Goal: Task Accomplishment & Management: Manage account settings

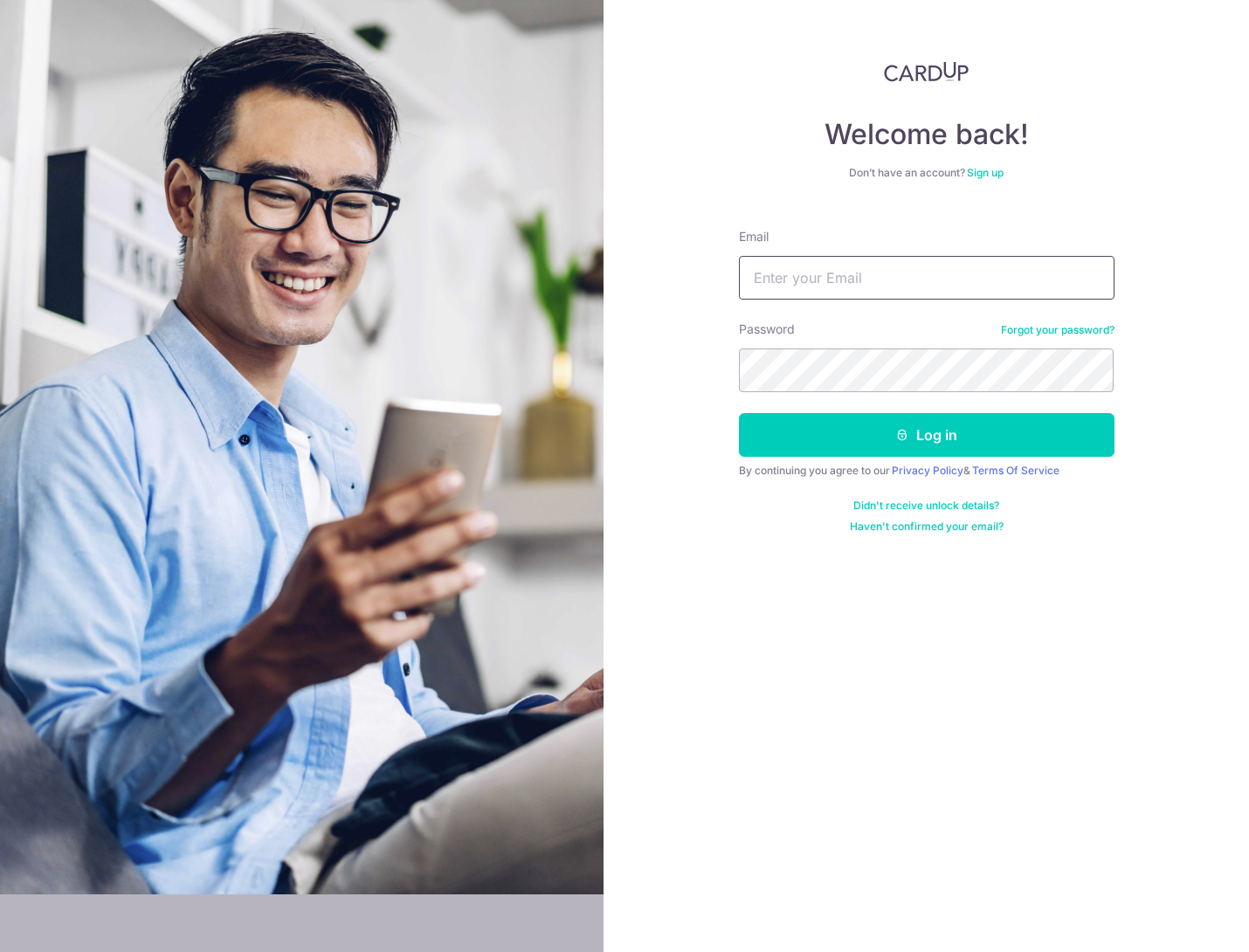
click at [835, 288] on input "Email" at bounding box center [927, 277] width 376 height 44
type input "[EMAIL_ADDRESS][DOMAIN_NAME]"
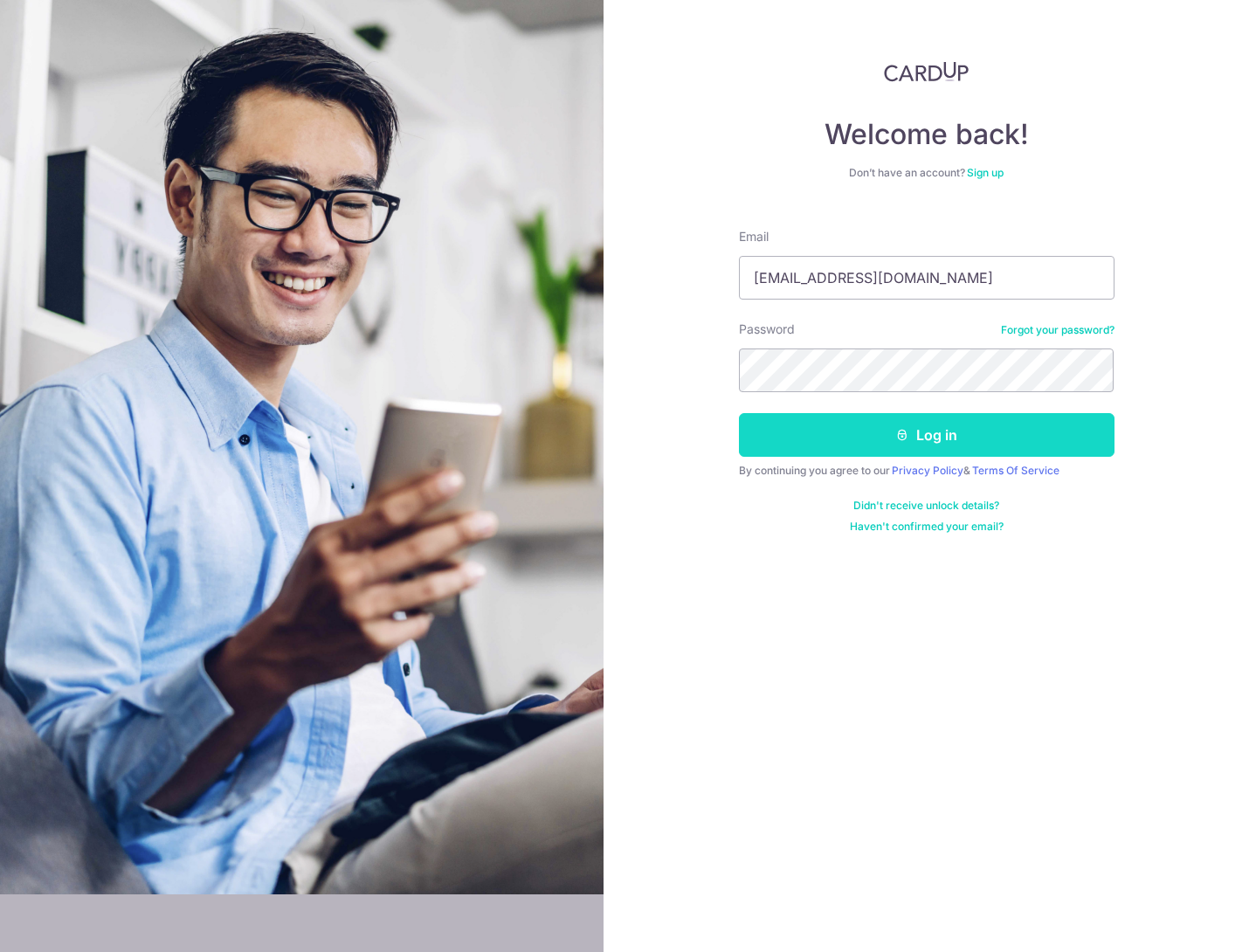
click at [987, 422] on button "Log in" at bounding box center [927, 435] width 376 height 44
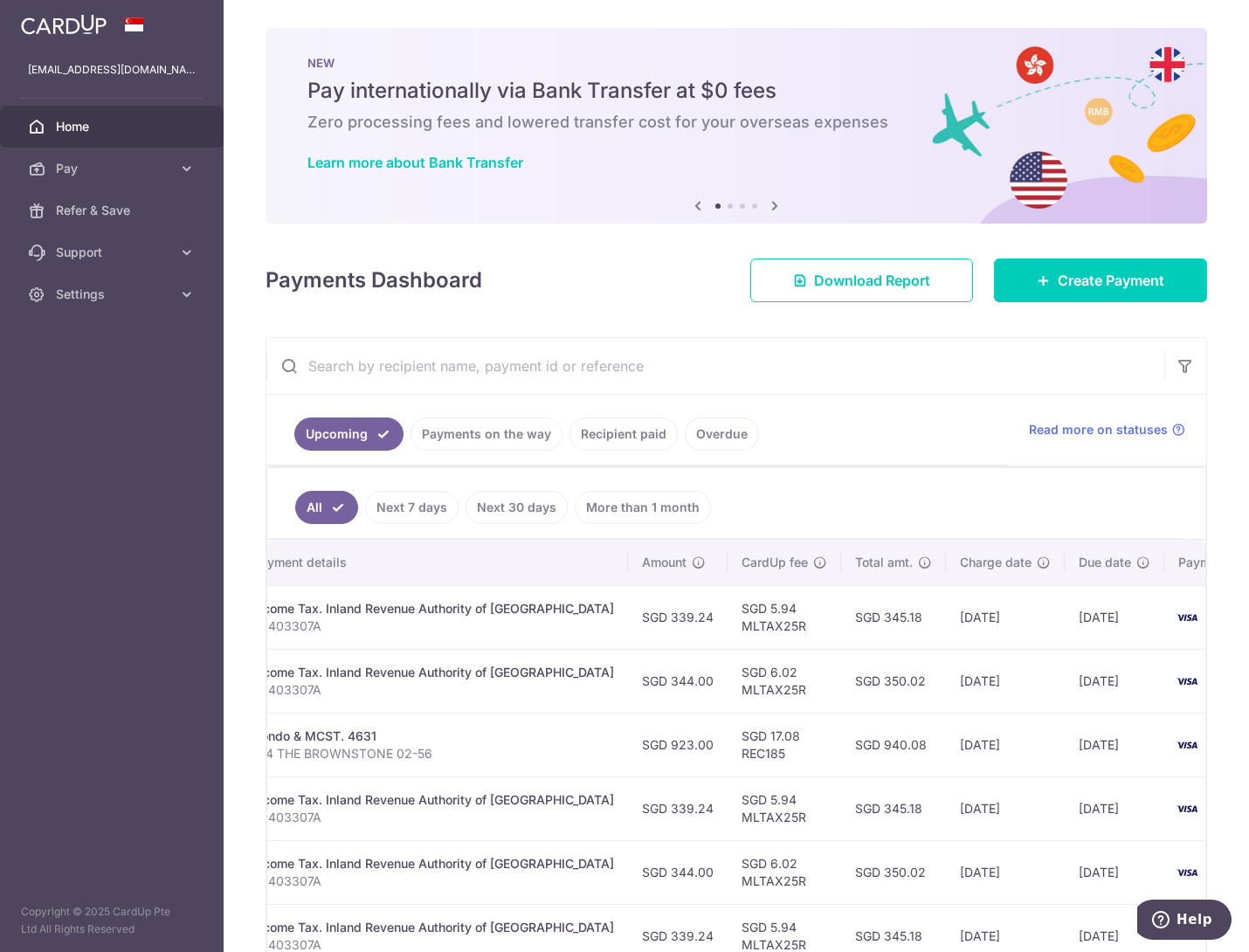
scroll to position [0, 418]
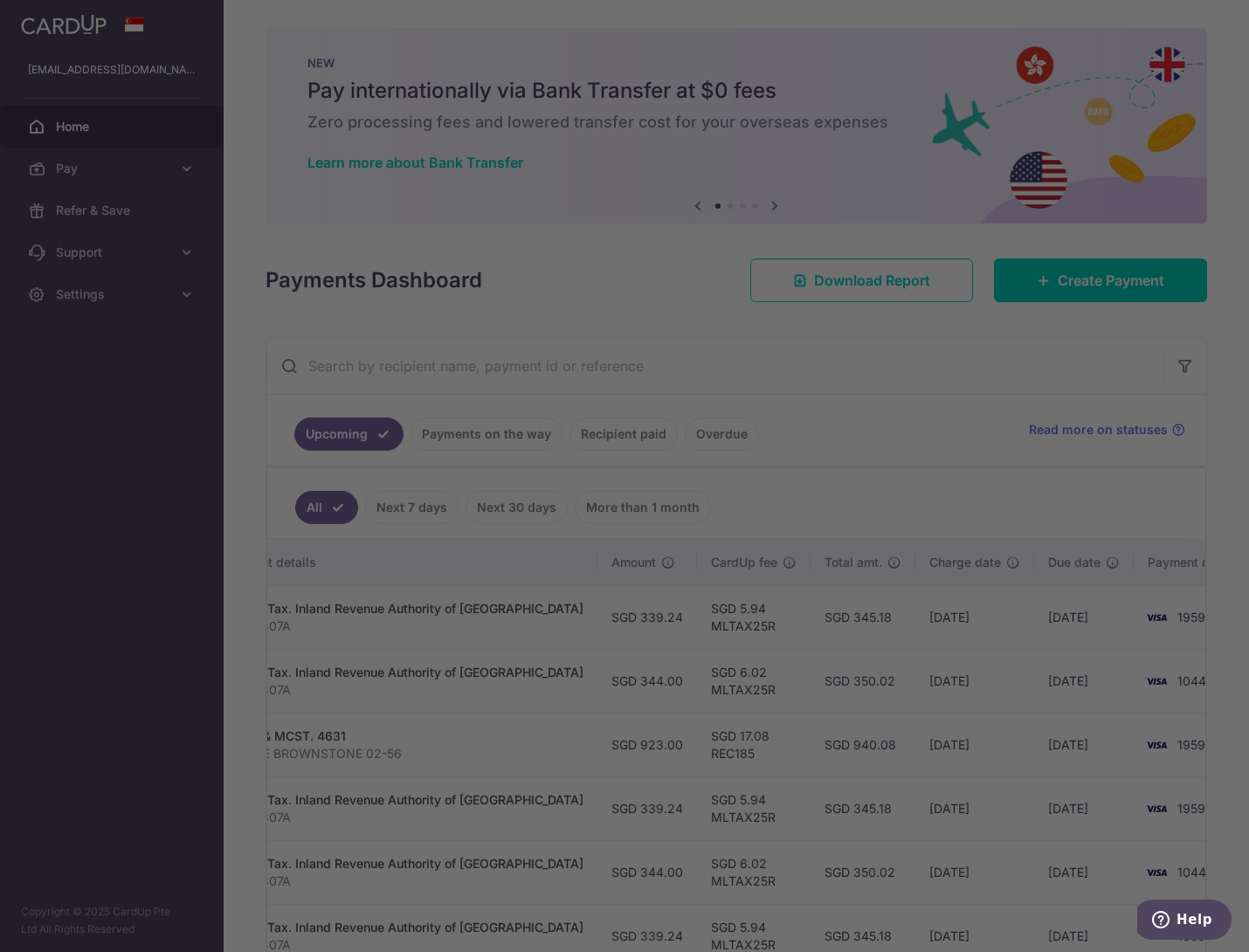
click at [1082, 618] on div at bounding box center [630, 481] width 1262 height 962
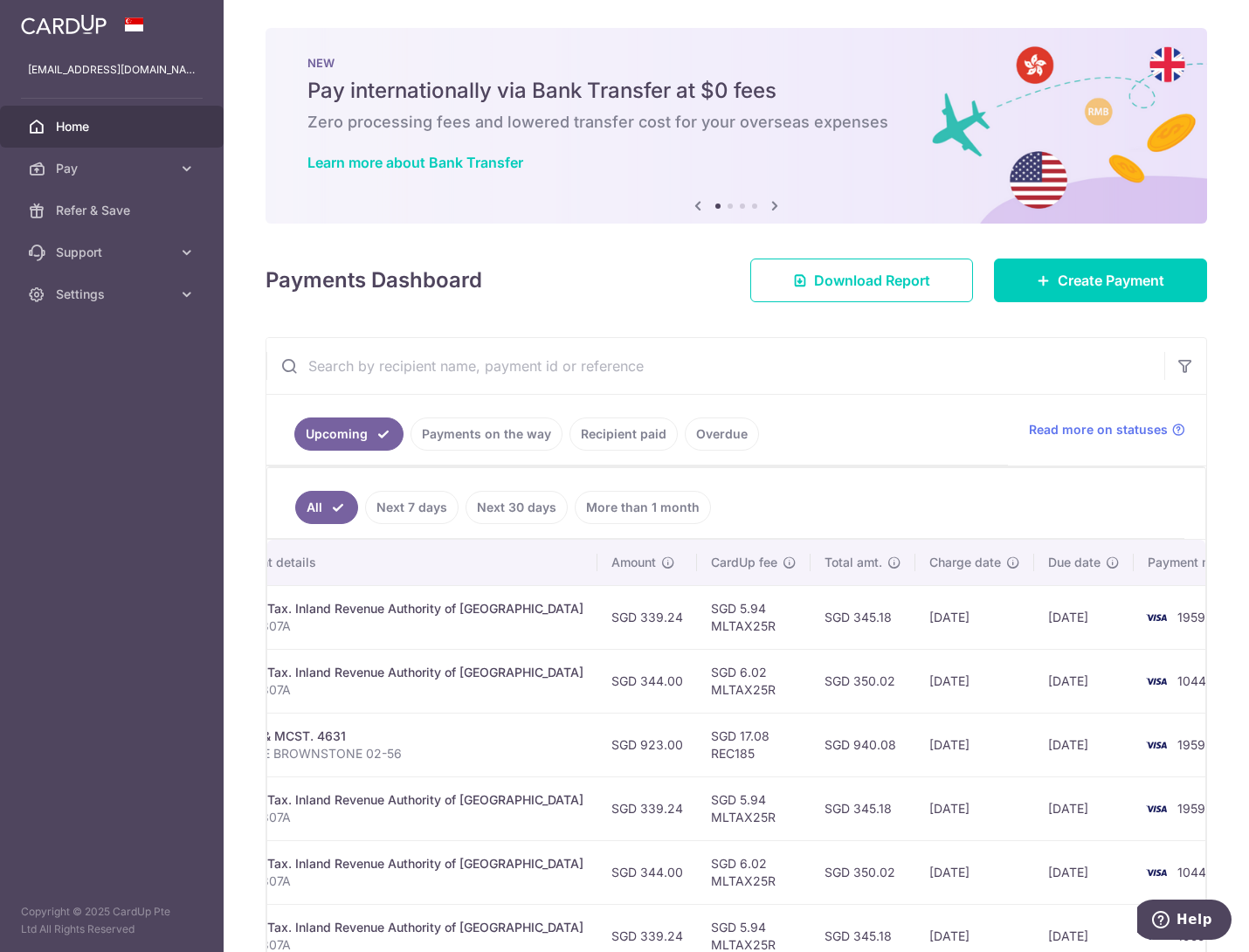
click at [1134, 609] on td "1959" at bounding box center [1199, 617] width 132 height 64
click at [78, 283] on link "Settings" at bounding box center [112, 295] width 223 height 42
click at [98, 160] on span "Pay" at bounding box center [113, 168] width 115 height 17
click at [71, 295] on span "Cards" at bounding box center [113, 294] width 115 height 17
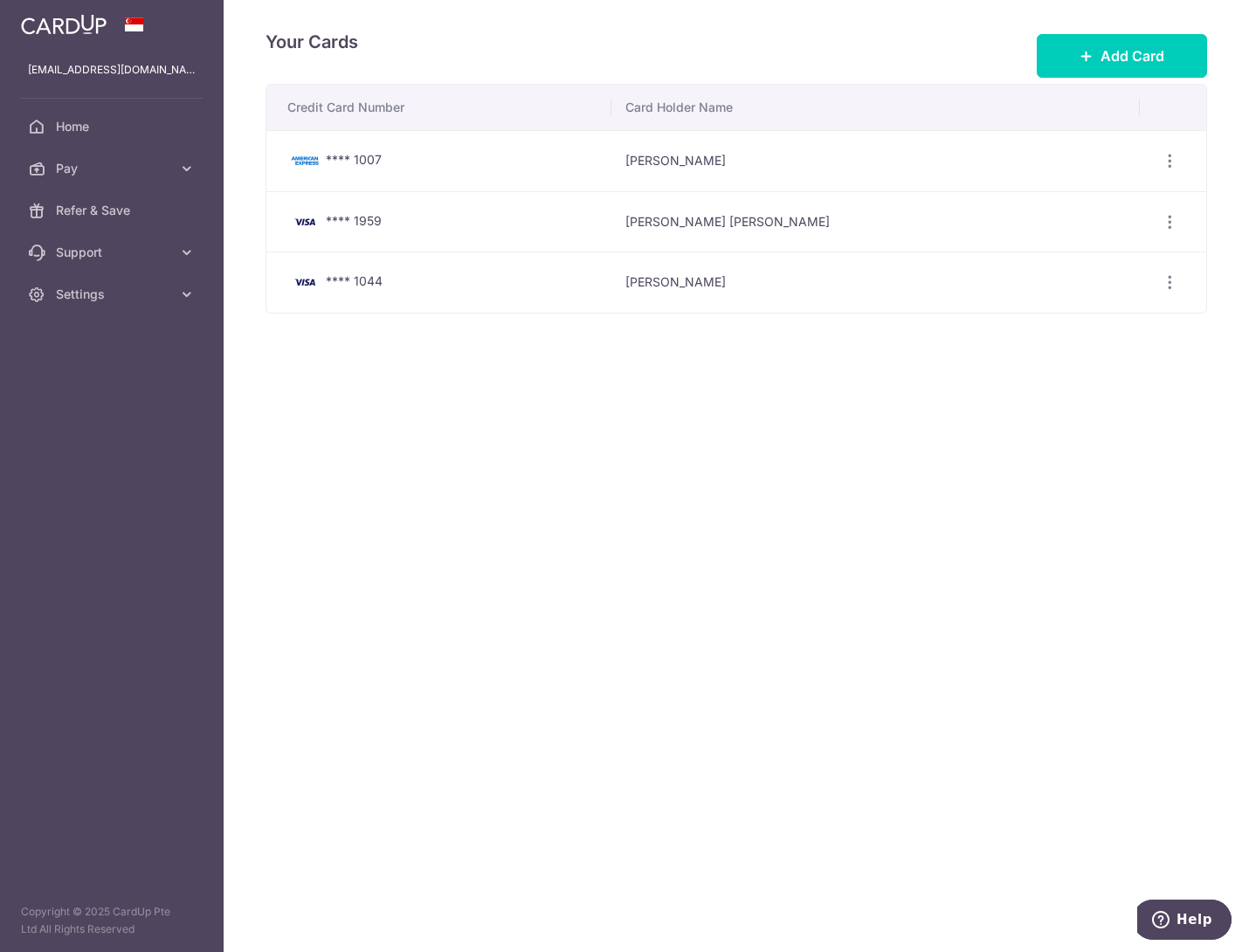
click at [300, 216] on img at bounding box center [304, 222] width 35 height 21
click at [1172, 224] on icon "button" at bounding box center [1170, 222] width 18 height 18
click at [1054, 267] on span "View/Edit" at bounding box center [1111, 269] width 119 height 21
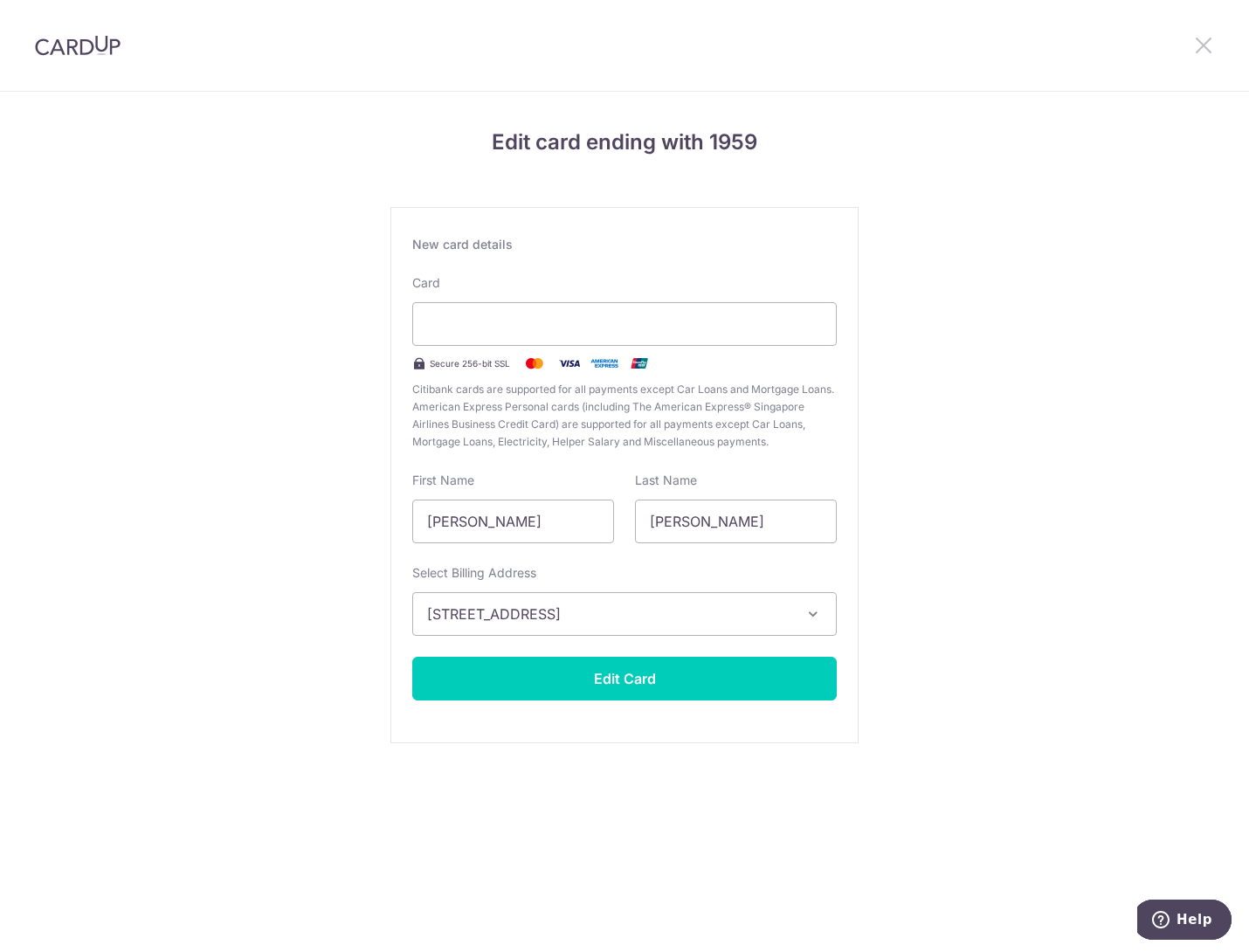
click at [1198, 47] on icon at bounding box center [1203, 45] width 21 height 22
